Goal: Task Accomplishment & Management: Manage account settings

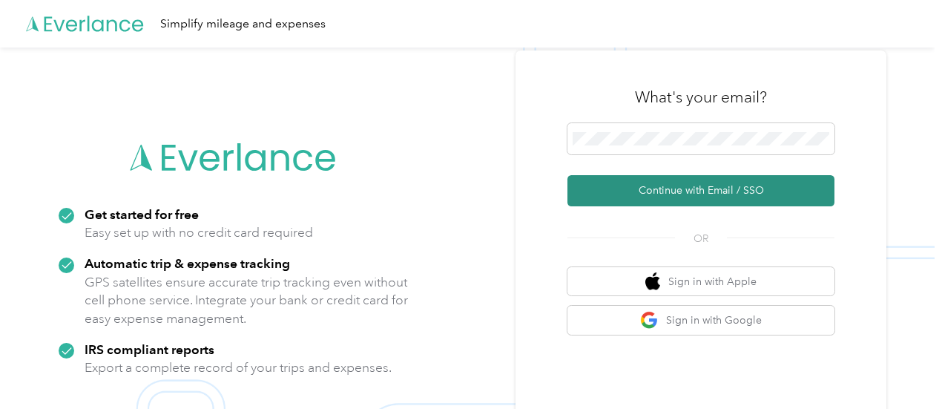
click at [659, 182] on button "Continue with Email / SSO" at bounding box center [700, 190] width 267 height 31
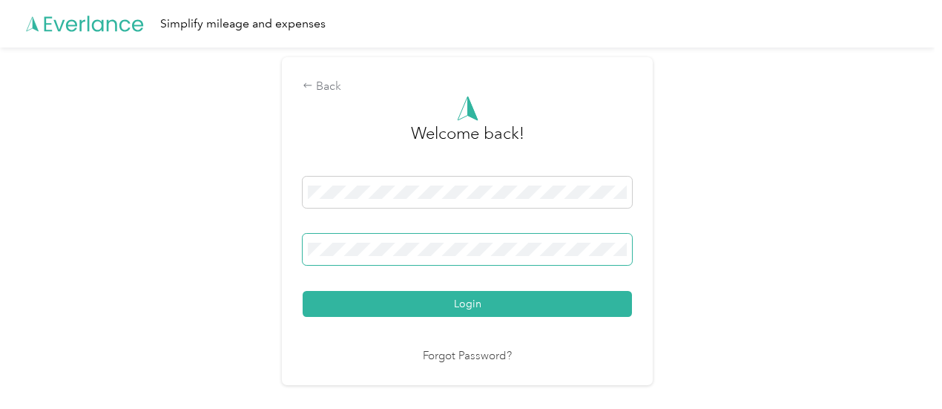
click at [303, 291] on button "Login" at bounding box center [467, 304] width 329 height 26
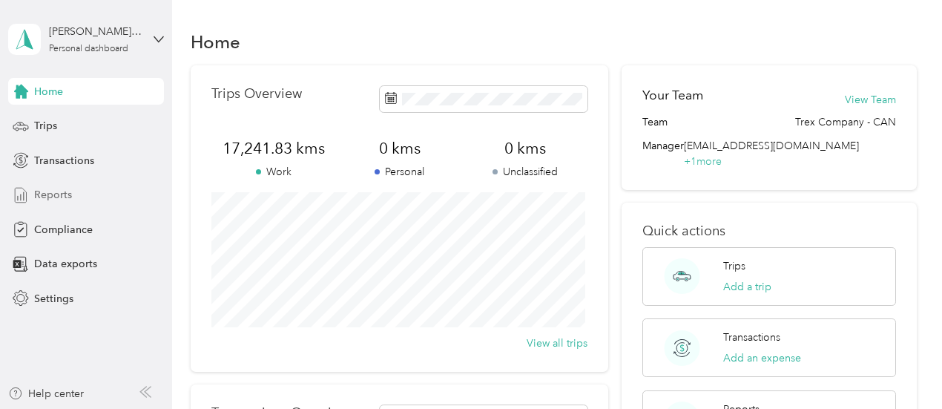
click at [70, 197] on span "Reports" at bounding box center [53, 195] width 38 height 16
